Goal: Task Accomplishment & Management: Complete application form

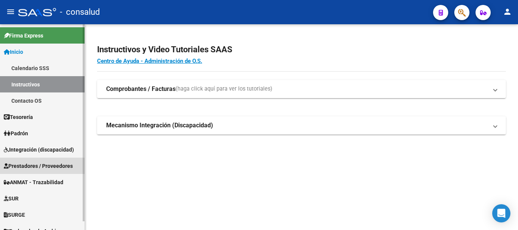
click at [46, 166] on span "Prestadores / Proveedores" at bounding box center [38, 166] width 69 height 8
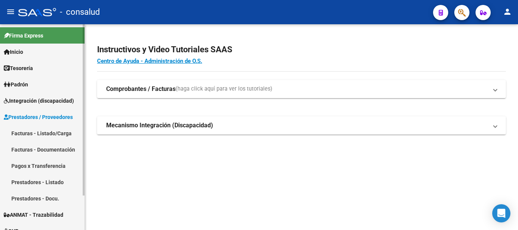
click at [49, 131] on link "Facturas - Listado/Carga" at bounding box center [42, 133] width 85 height 16
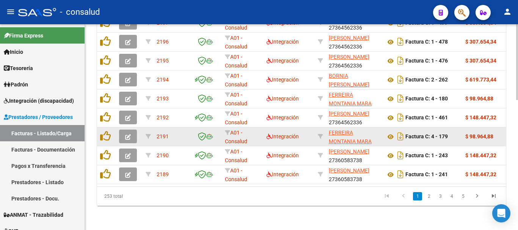
scroll to position [352, 0]
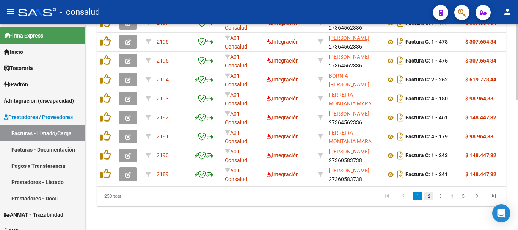
click at [429, 196] on link "2" at bounding box center [428, 196] width 9 height 8
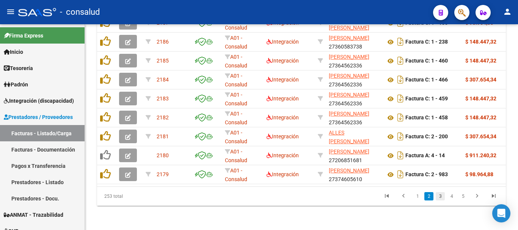
click at [438, 196] on link "3" at bounding box center [440, 196] width 9 height 8
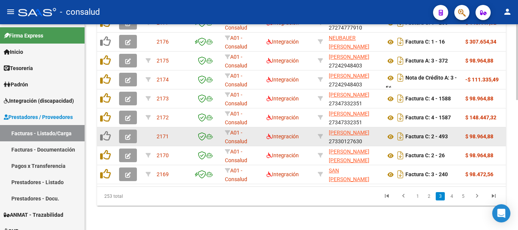
click at [124, 130] on button "button" at bounding box center [128, 137] width 18 height 14
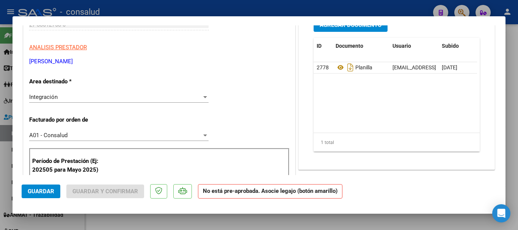
scroll to position [0, 0]
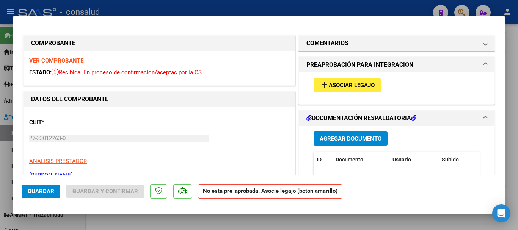
click at [72, 64] on div "VER COMPROBANTE ESTADO: Recibida. En proceso de confirmacion/aceptac por la OS." at bounding box center [160, 68] width 272 height 35
click at [72, 63] on strong "VER COMPROBANTE" at bounding box center [56, 60] width 54 height 7
type input "$ 0,00"
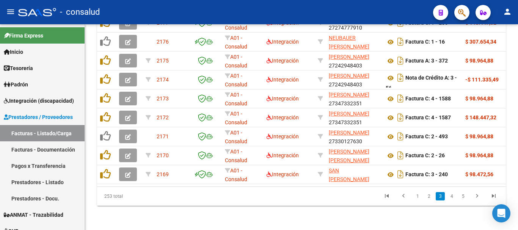
scroll to position [352, 0]
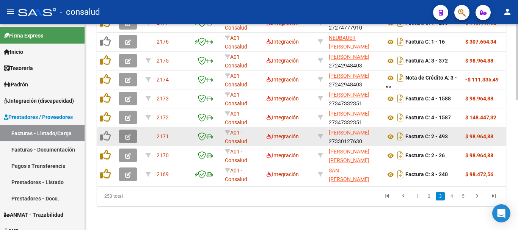
click at [124, 131] on button "button" at bounding box center [128, 137] width 18 height 14
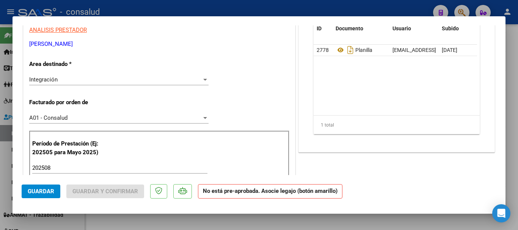
scroll to position [152, 0]
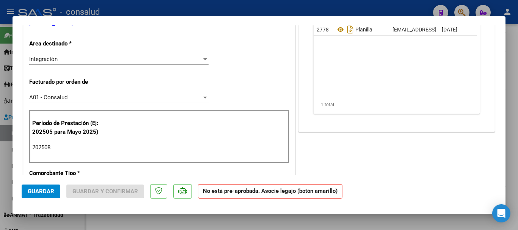
type input "$ 0,00"
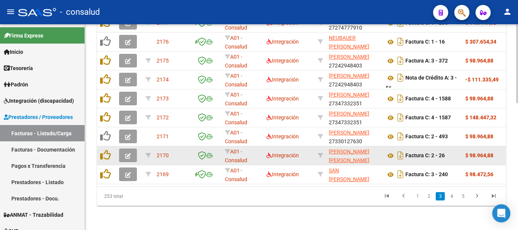
scroll to position [352, 0]
